Goal: Task Accomplishment & Management: Use online tool/utility

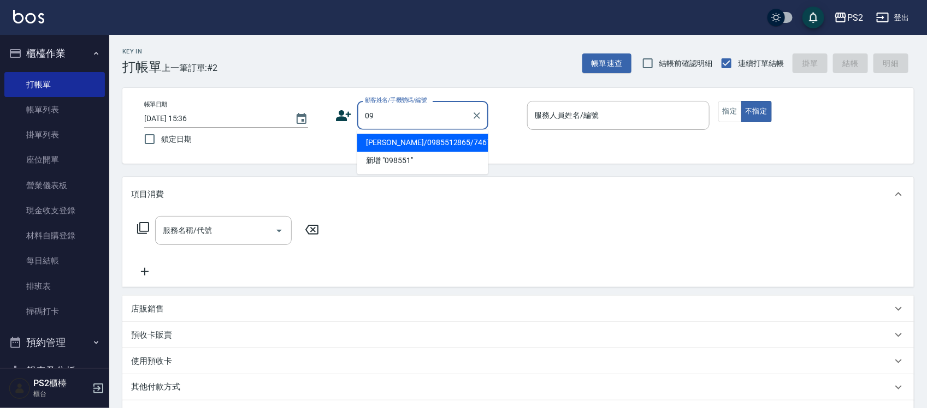
type input "0"
click at [435, 141] on li "[PERSON_NAME]/0983312853/" at bounding box center [422, 143] width 131 height 18
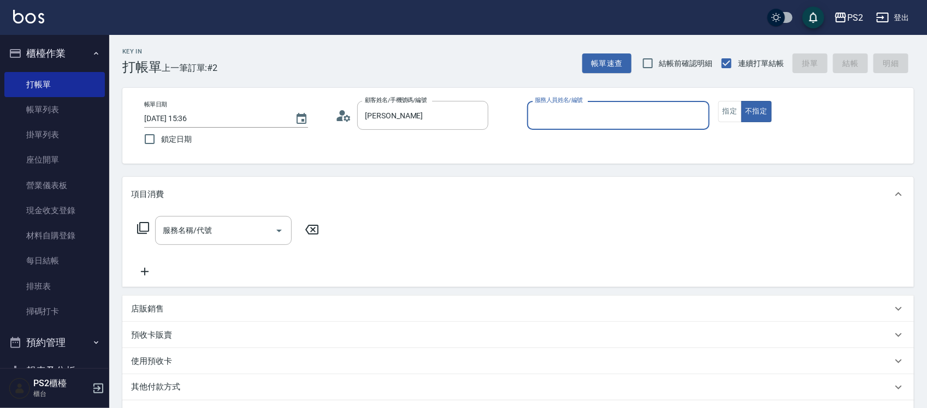
type input "[PERSON_NAME]/0983312853/"
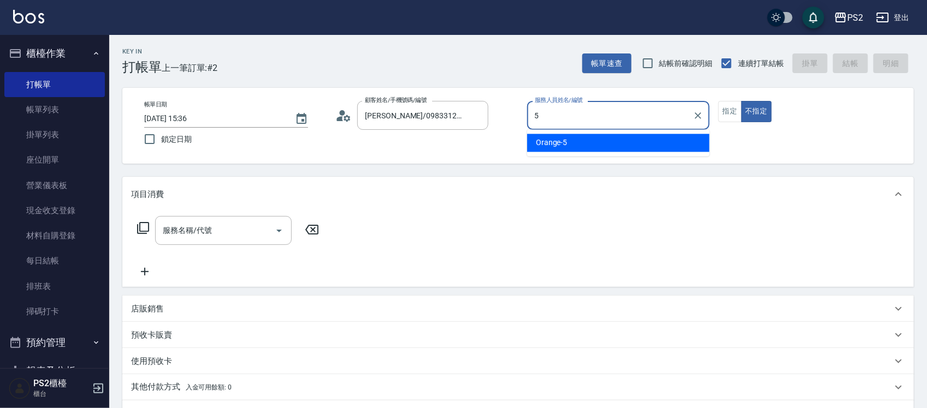
type input "Orange-5"
type button "false"
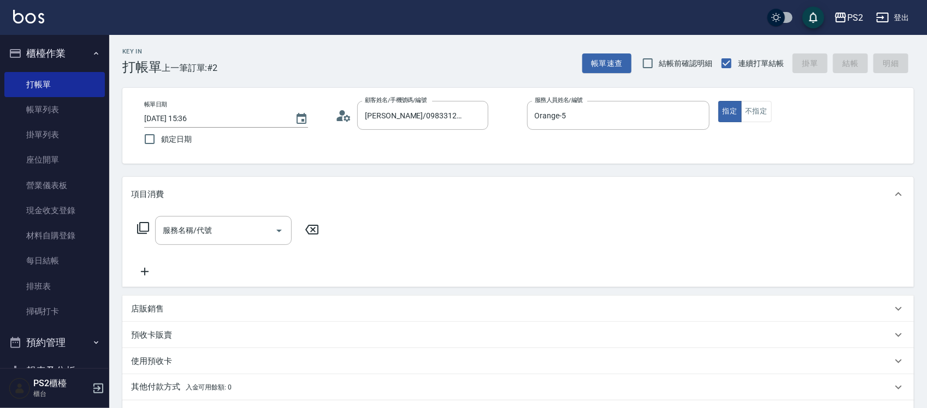
click at [145, 228] on icon at bounding box center [143, 228] width 13 height 13
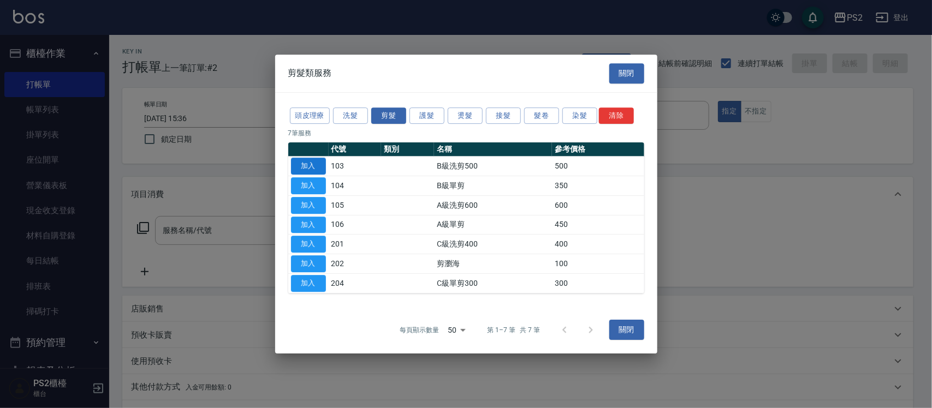
click at [314, 165] on button "加入" at bounding box center [308, 166] width 35 height 17
type input "B級洗剪500(103)"
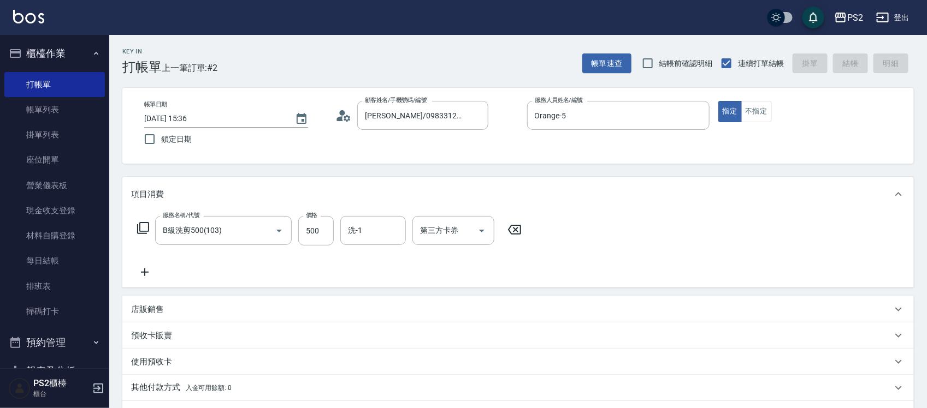
type input "[DATE] 16:56"
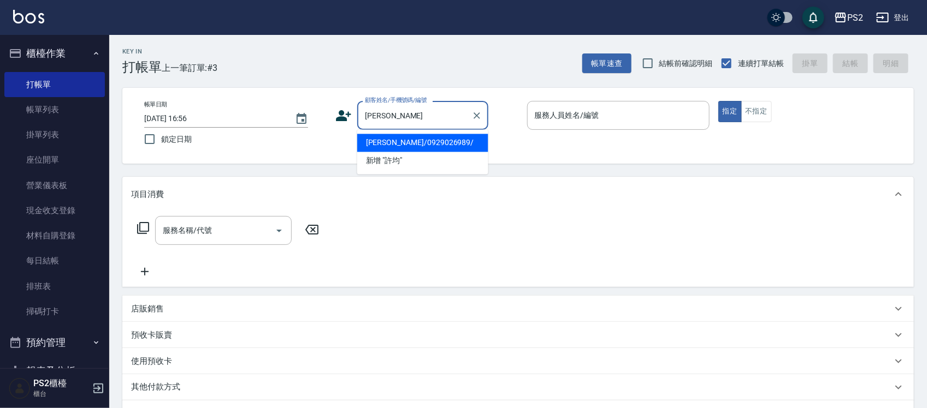
type input "[PERSON_NAME]/0929026989/"
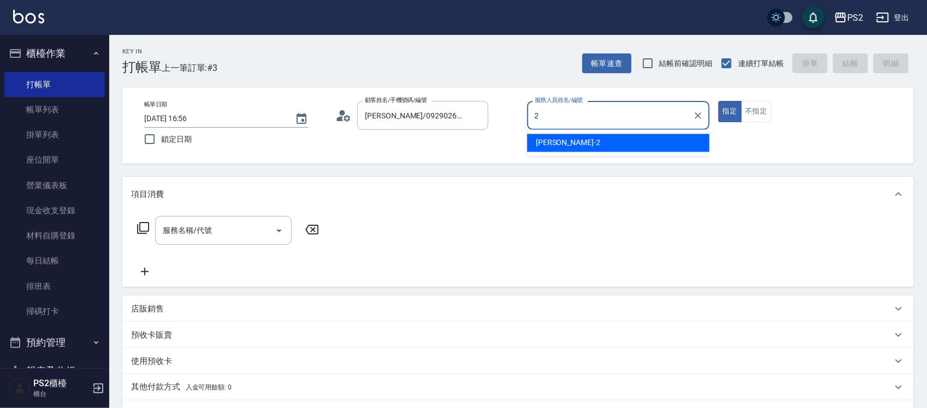
type input "[PERSON_NAME]-2"
type button "true"
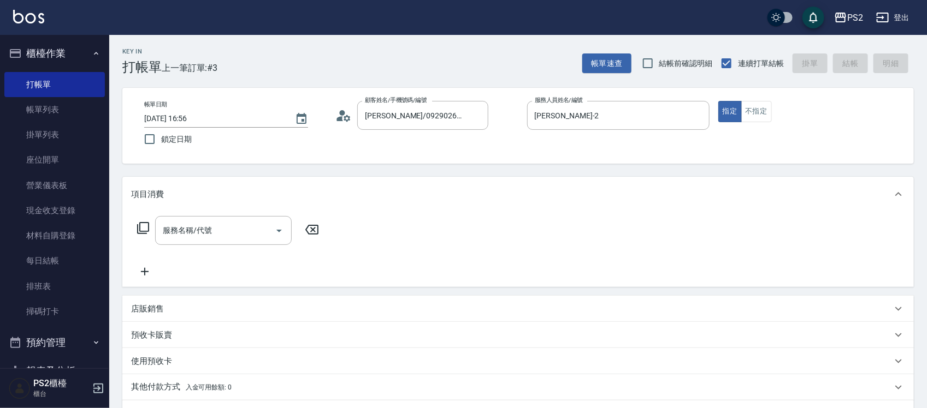
click at [143, 226] on icon at bounding box center [143, 228] width 13 height 13
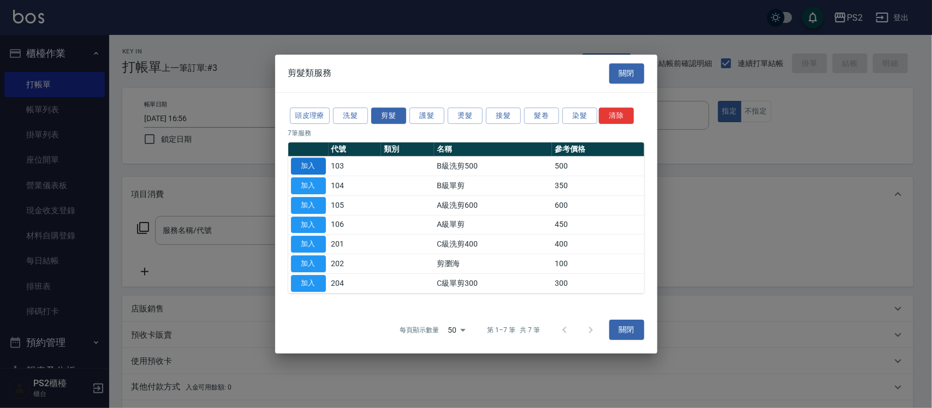
click at [299, 162] on button "加入" at bounding box center [308, 166] width 35 height 17
click at [299, 162] on div "帳單日期 [DATE] 16:56 鎖定日期 顧客姓名/手機號碼/編號 [PERSON_NAME]/0929026989/ 顧客姓名/手機號碼/編號 服務人員…" at bounding box center [517, 126] width 791 height 76
type input "B級洗剪500(103)"
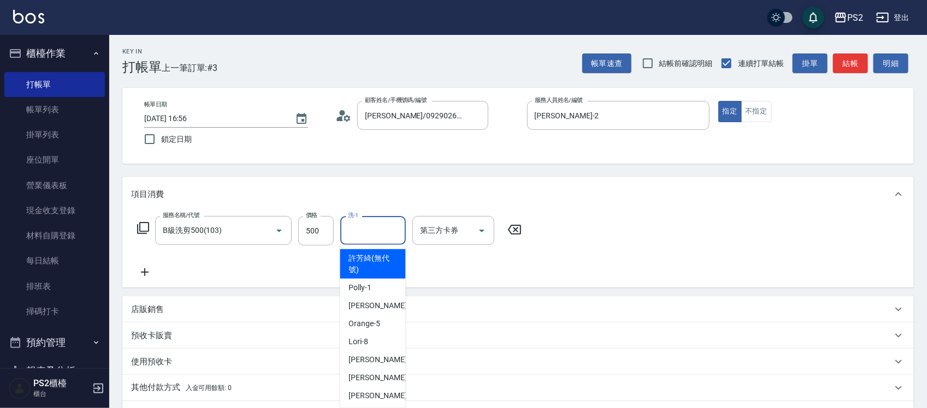
click at [388, 239] on input "洗-1" at bounding box center [373, 230] width 56 height 19
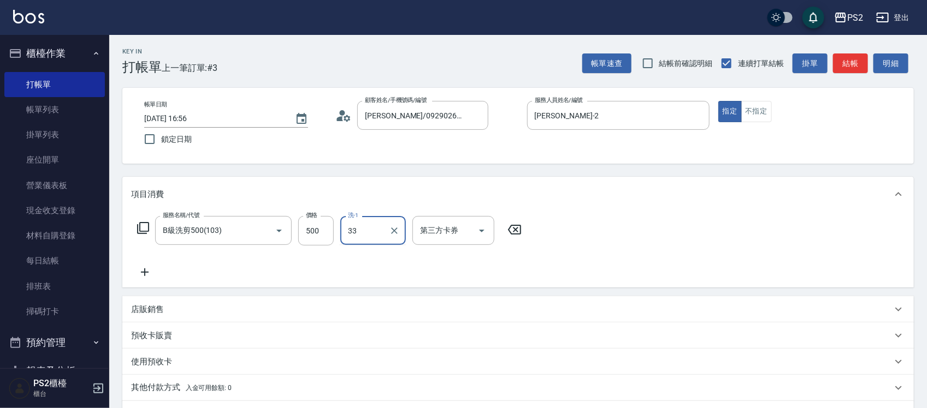
type input "培芯-33"
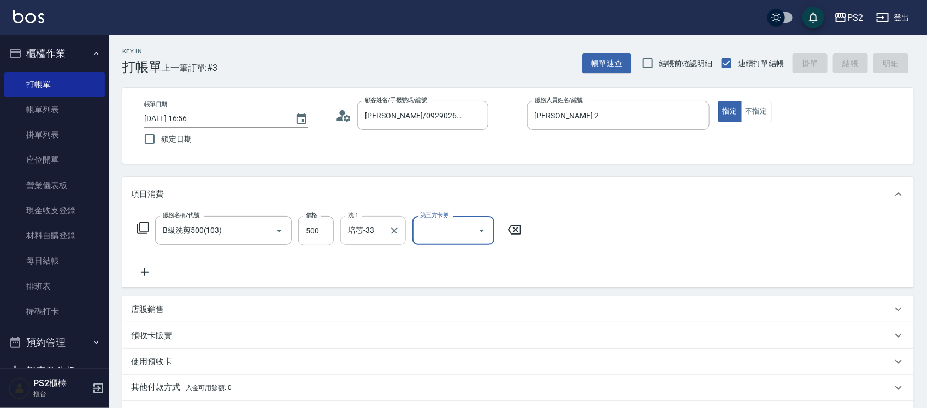
type input "[DATE] 16:57"
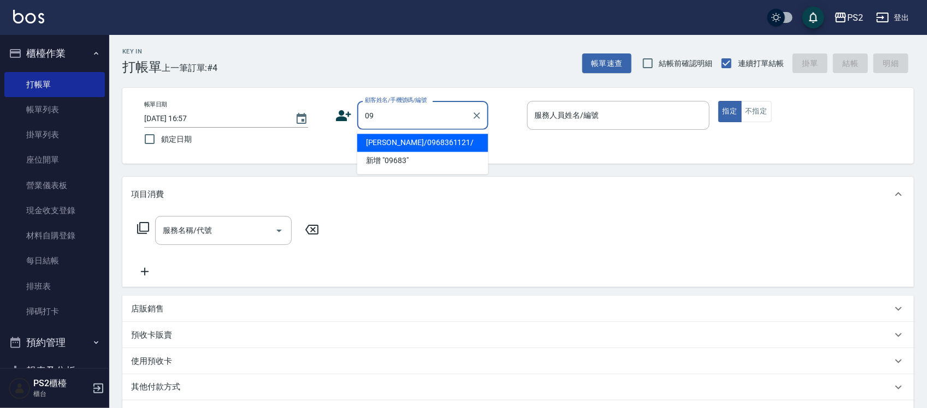
type input "0"
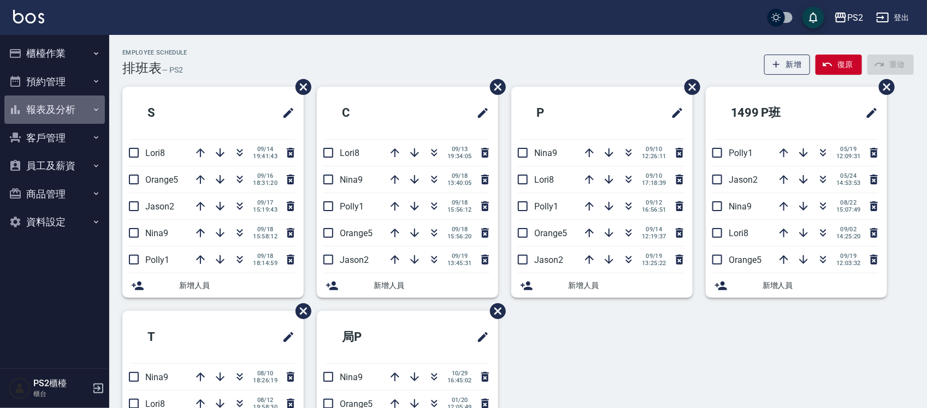
click at [52, 110] on button "報表及分析" at bounding box center [54, 110] width 100 height 28
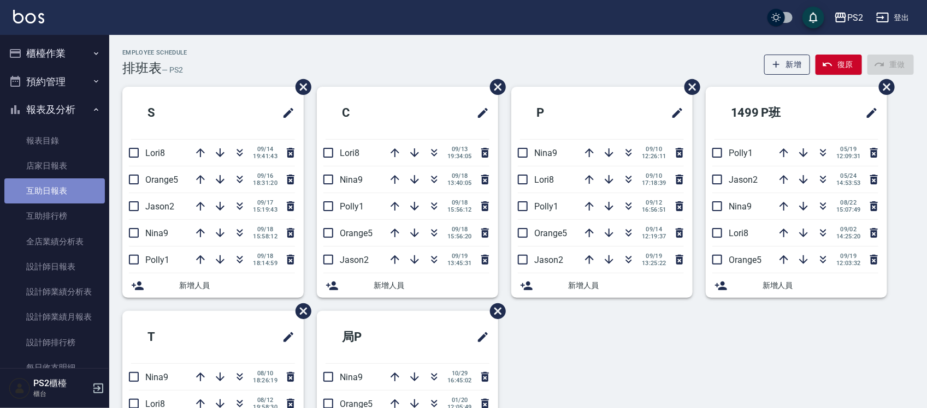
click at [78, 187] on link "互助日報表" at bounding box center [54, 191] width 100 height 25
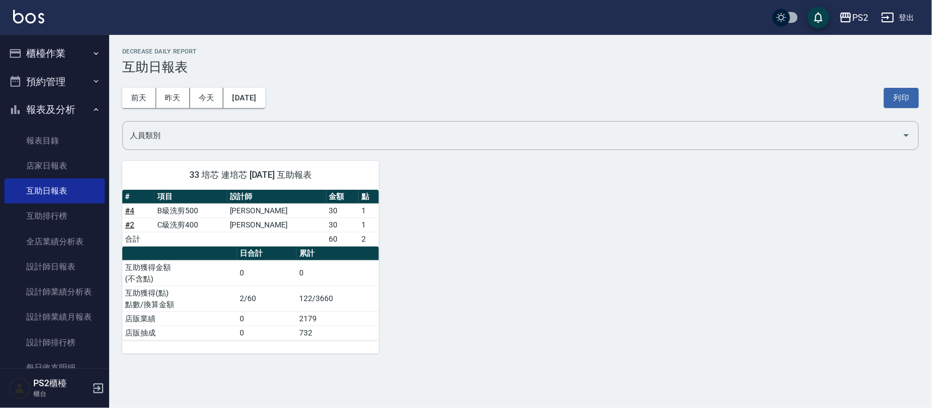
click at [62, 48] on button "櫃檯作業" at bounding box center [54, 53] width 100 height 28
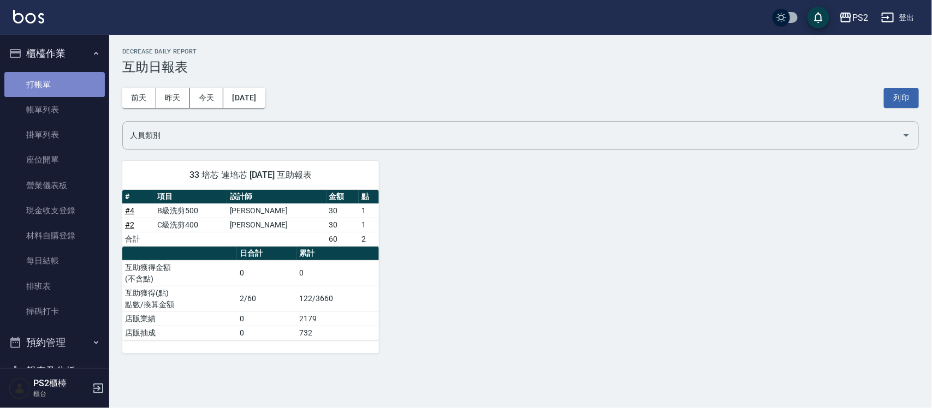
click at [70, 82] on link "打帳單" at bounding box center [54, 84] width 100 height 25
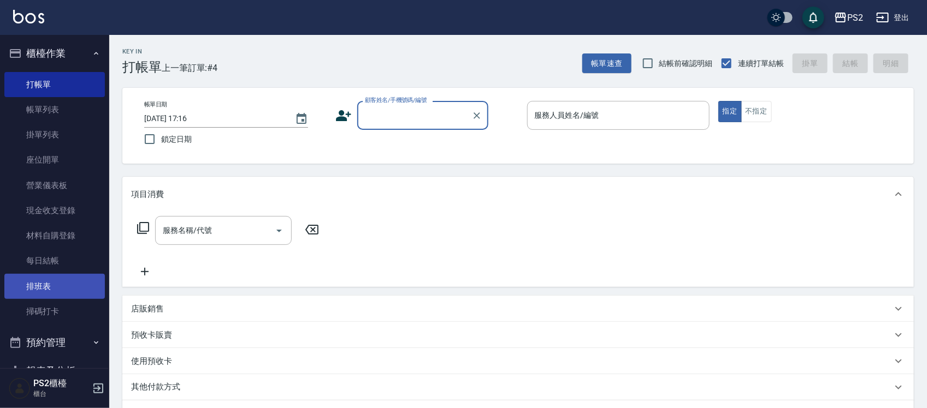
click at [74, 292] on link "排班表" at bounding box center [54, 286] width 100 height 25
